Goal: Check status: Check status

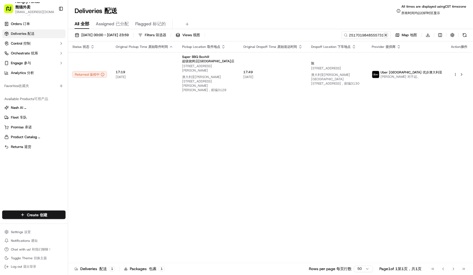
click at [385, 34] on button at bounding box center [385, 34] width 5 height 5
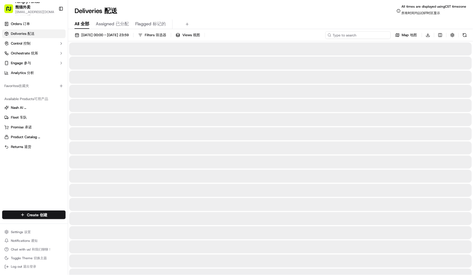
click at [364, 36] on input at bounding box center [357, 35] width 65 height 8
paste input "3223059838655727981754"
type input "3223059838655727981754"
click at [330, 35] on div "[DATE] 00:00 - [DATE] 23:59 Filters Filters 筛选器 Views Views 视图 3223059838655727…" at bounding box center [270, 36] width 405 height 10
click at [346, 35] on icon at bounding box center [346, 35] width 4 height 4
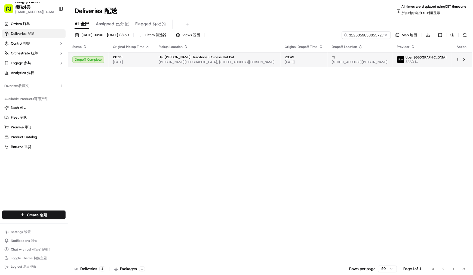
click at [286, 65] on td "20:49 [DATE]" at bounding box center [303, 59] width 47 height 15
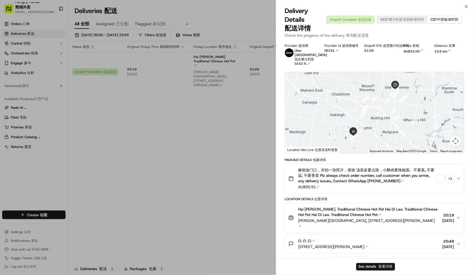
click at [440, 150] on link "Report a map error Report a map error" at bounding box center [451, 151] width 22 height 3
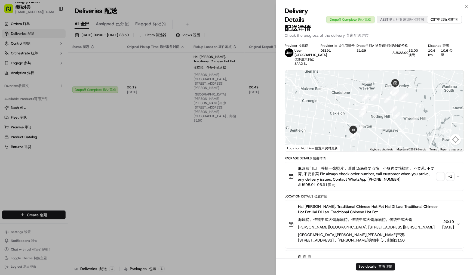
click at [441, 180] on span "button" at bounding box center [440, 177] width 8 height 8
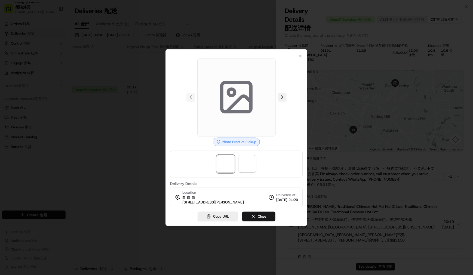
click at [284, 96] on button at bounding box center [282, 97] width 9 height 9
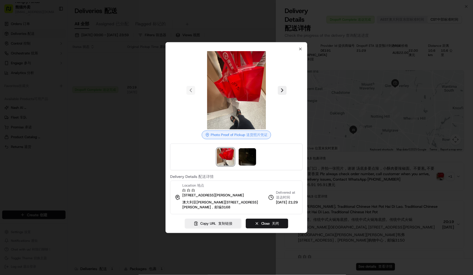
click at [454, 139] on div at bounding box center [236, 137] width 473 height 275
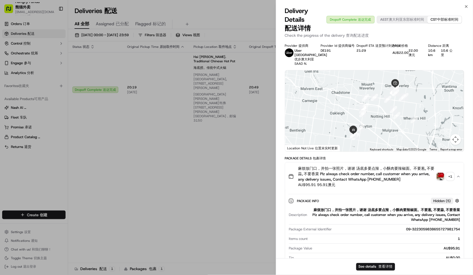
drag, startPoint x: 181, startPoint y: 151, endPoint x: 176, endPoint y: 148, distance: 6.5
